Goal: Navigation & Orientation: Find specific page/section

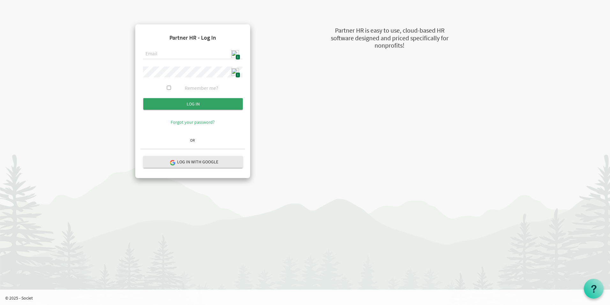
type input "[EMAIL_ADDRESS][DOMAIN_NAME]"
click at [205, 104] on input "Log in" at bounding box center [193, 103] width 100 height 11
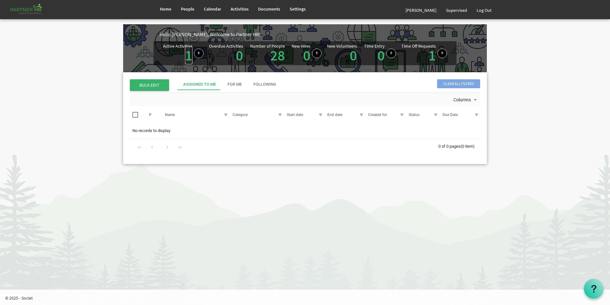
click at [187, 59] on link "1" at bounding box center [188, 55] width 7 height 18
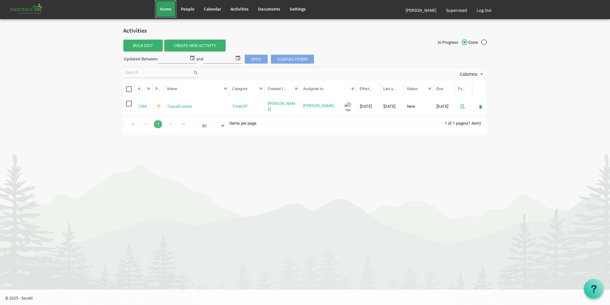
click at [164, 9] on span "Home" at bounding box center [165, 9] width 11 height 6
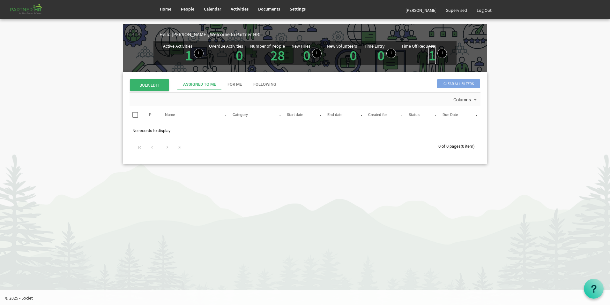
click at [432, 59] on link "1" at bounding box center [432, 55] width 7 height 18
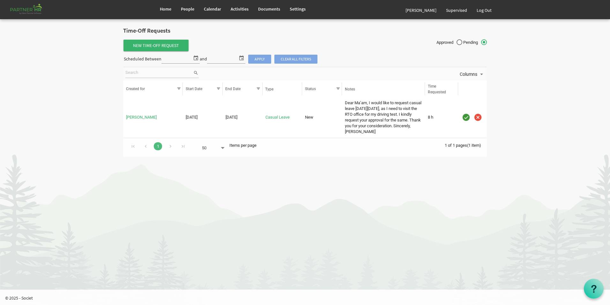
click at [390, 233] on html "Home People Calendar" at bounding box center [305, 152] width 610 height 305
click at [163, 10] on span "Home" at bounding box center [165, 9] width 11 height 6
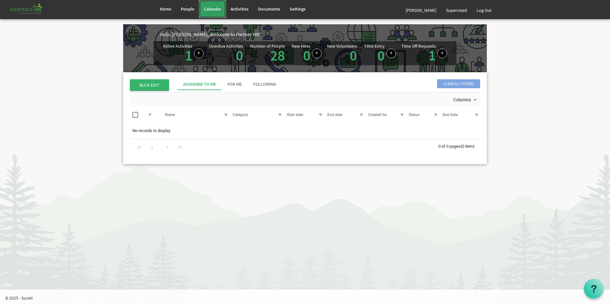
click at [216, 10] on span "Calendar" at bounding box center [212, 9] width 17 height 6
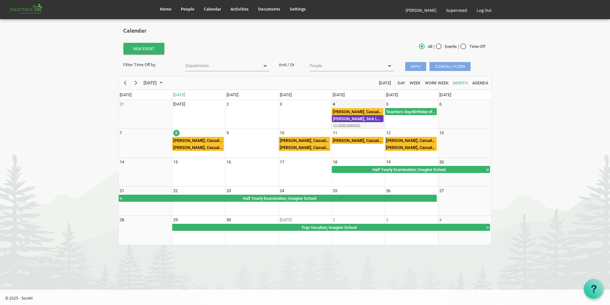
click at [348, 124] on div "+1 more event(s)" at bounding box center [358, 125] width 53 height 5
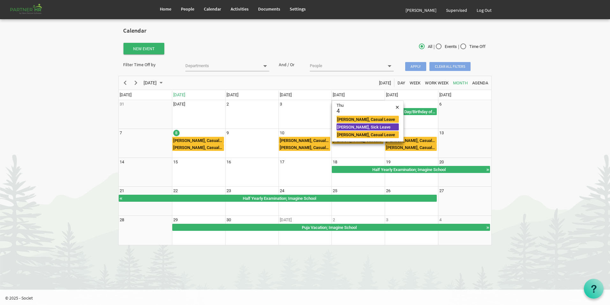
click at [528, 115] on body "Home People Calendar" at bounding box center [305, 125] width 610 height 251
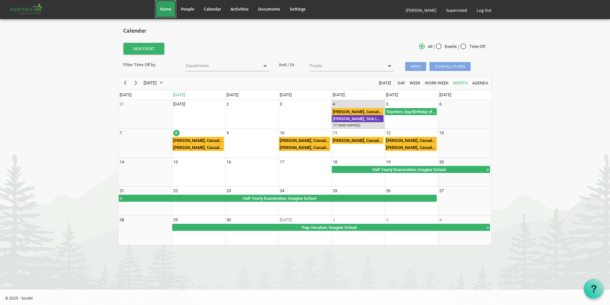
click at [167, 10] on span "Home" at bounding box center [165, 9] width 11 height 6
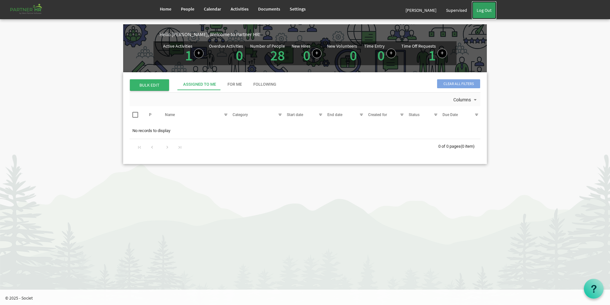
drag, startPoint x: 490, startPoint y: 8, endPoint x: 479, endPoint y: 14, distance: 12.7
click at [491, 8] on link "Log Out" at bounding box center [484, 10] width 25 height 18
